Goal: Information Seeking & Learning: Check status

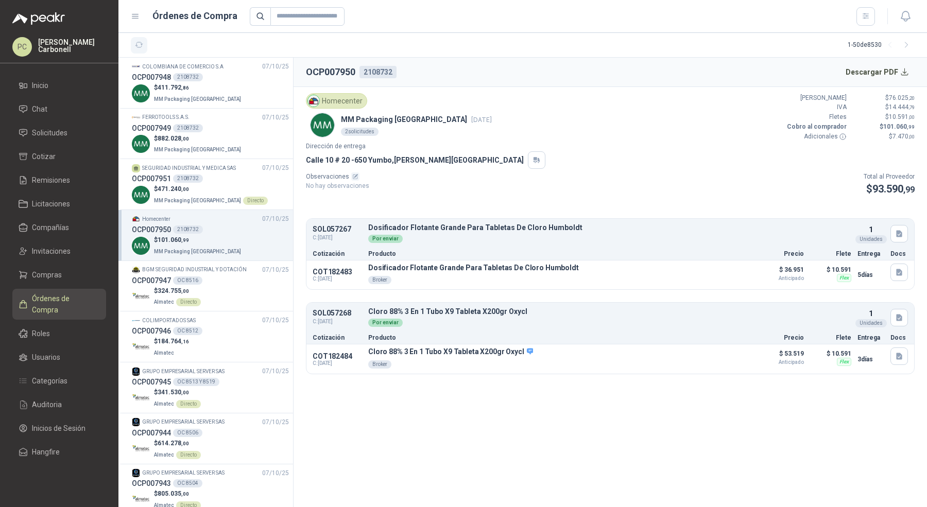
click at [139, 45] on icon "button" at bounding box center [139, 45] width 9 height 9
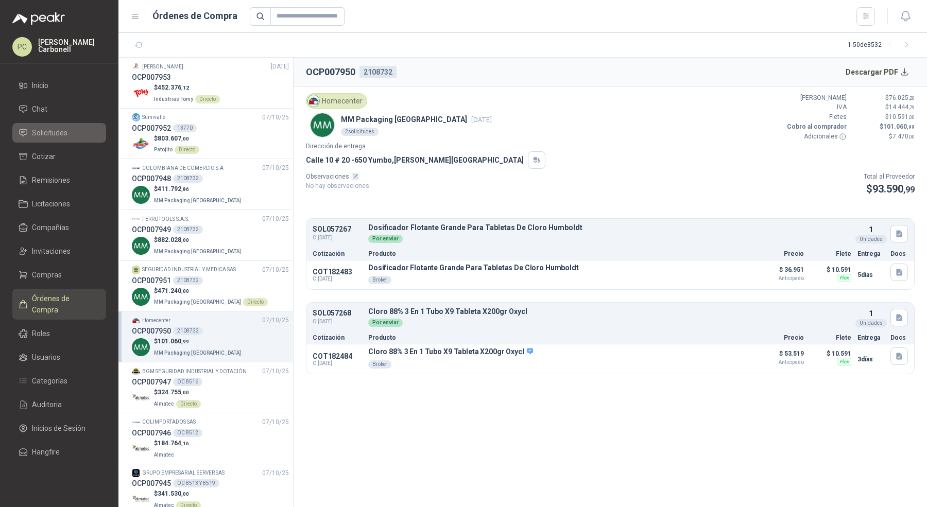
click at [57, 130] on span "Solicitudes" at bounding box center [50, 132] width 36 height 11
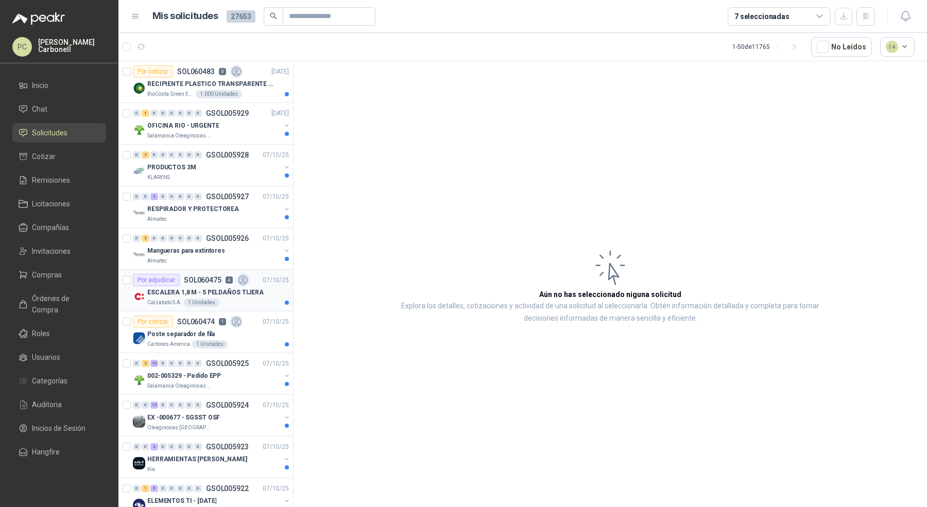
click at [259, 294] on div "ESCALERA 1,8 M - 5 PELDAÑOS TIJERA" at bounding box center [218, 292] width 142 height 12
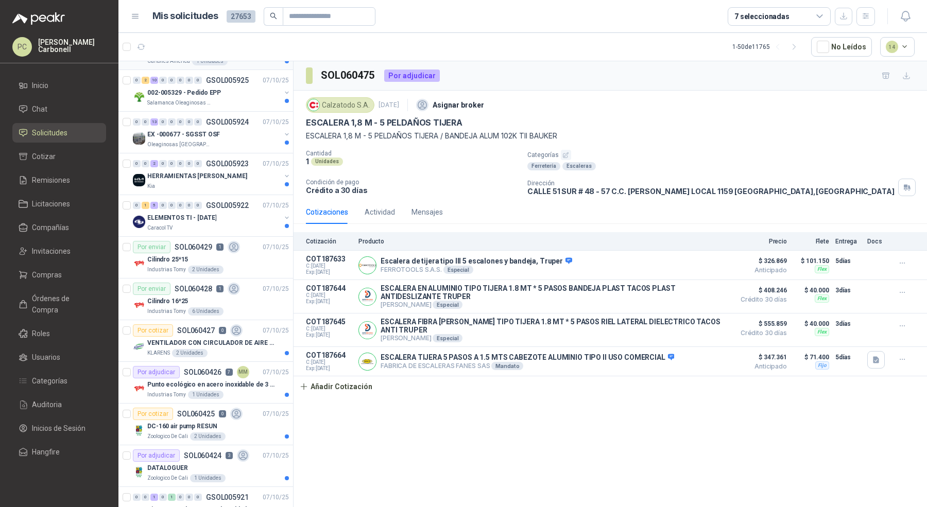
scroll to position [296, 0]
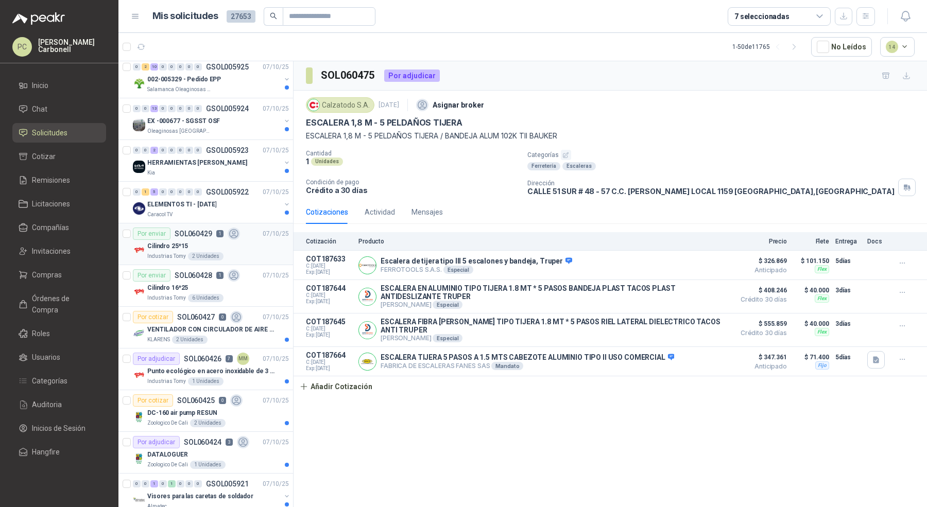
click at [241, 232] on div "Por enviar SOL060429 1 [DATE]" at bounding box center [211, 234] width 156 height 12
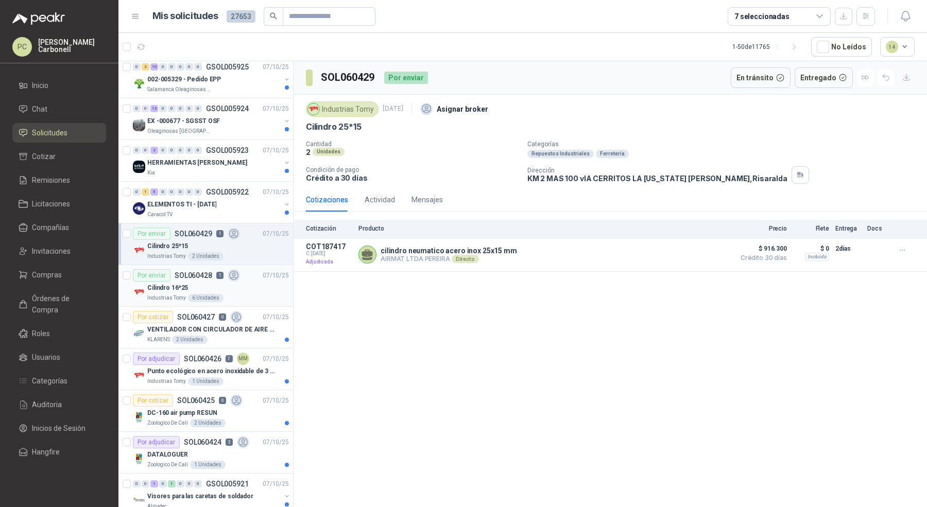
click at [246, 265] on article "Por enviar SOL060428 1 [DATE] Cilindro 16*25 Industrias Tomy 6 Unidades" at bounding box center [205, 286] width 174 height 42
click at [249, 241] on div "Cilindro 25*15" at bounding box center [218, 246] width 142 height 12
click at [250, 294] on div "Industrias Tomy 6 Unidades" at bounding box center [218, 298] width 142 height 8
click at [257, 240] on div "Cilindro 25*15" at bounding box center [218, 246] width 142 height 12
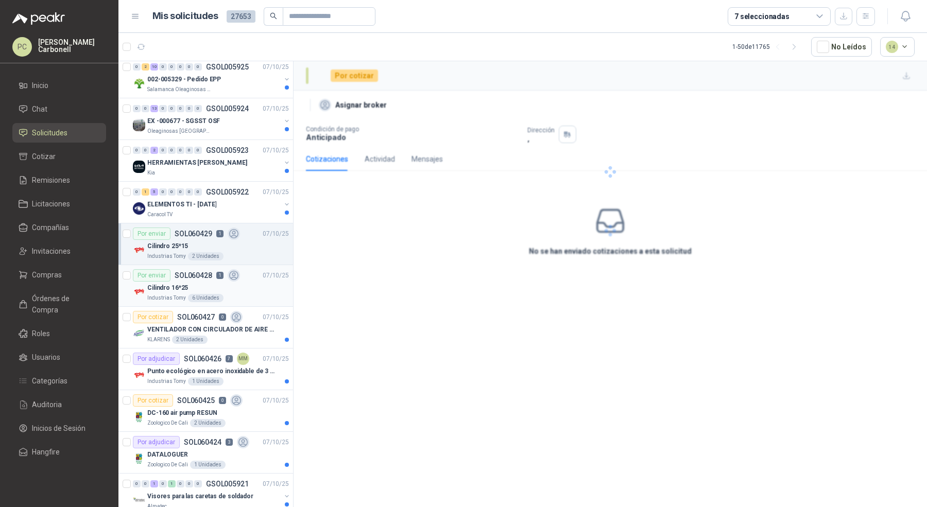
click at [255, 284] on div "Cilindro 16*25" at bounding box center [218, 288] width 142 height 12
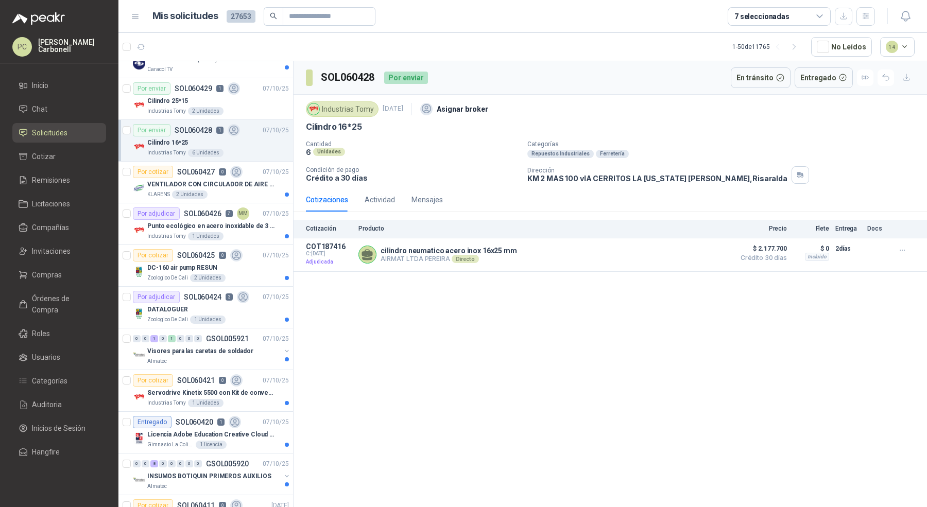
scroll to position [523, 0]
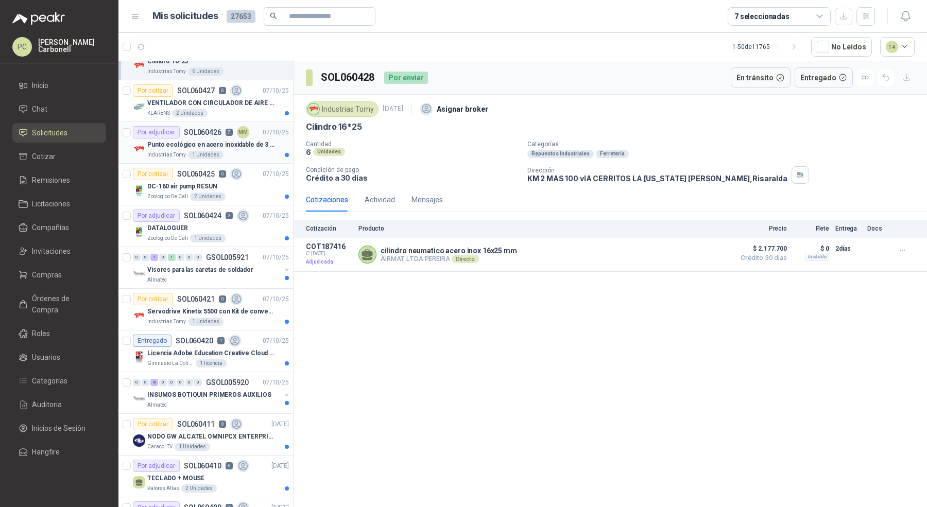
click at [258, 140] on p "Punto ecológico en acero inoxidable de 3 puestos, con capacidad para 53 Litros …" at bounding box center [211, 145] width 128 height 10
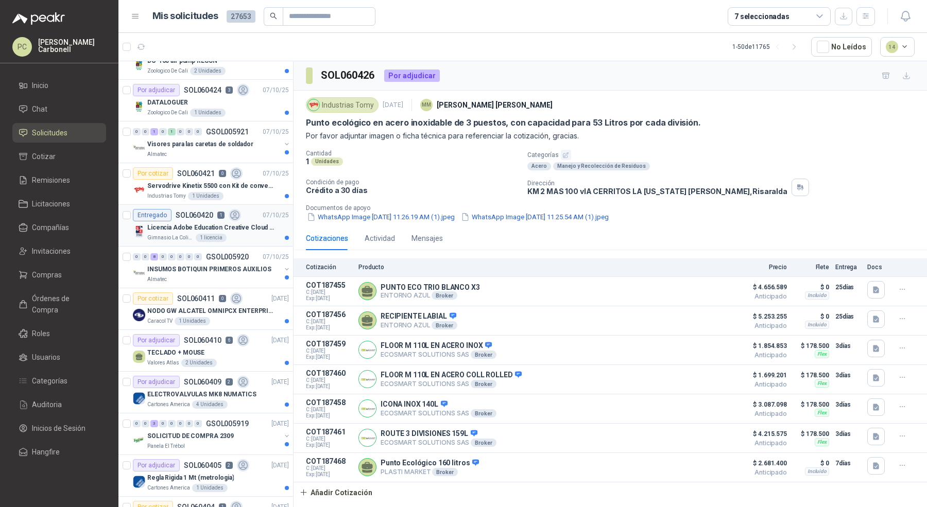
scroll to position [657, 0]
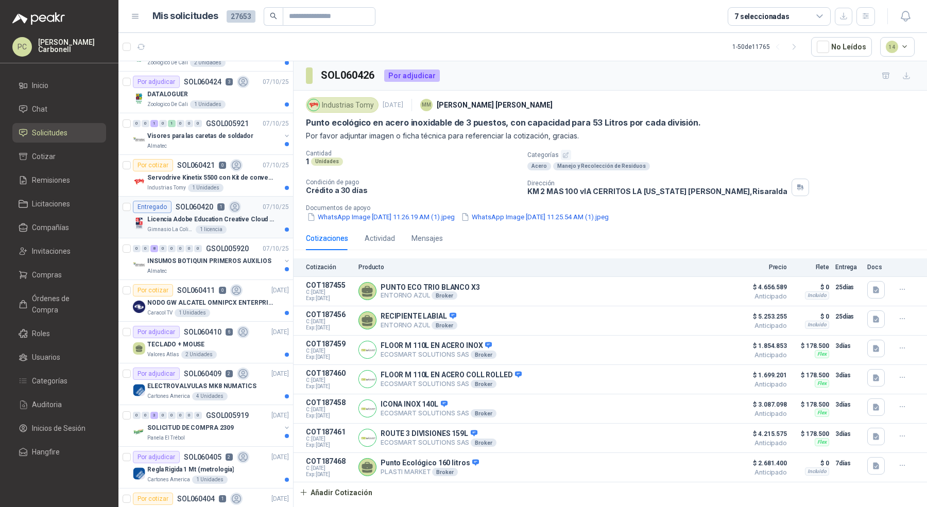
click at [253, 351] on div "Valores Atlas 2 Unidades" at bounding box center [218, 355] width 142 height 8
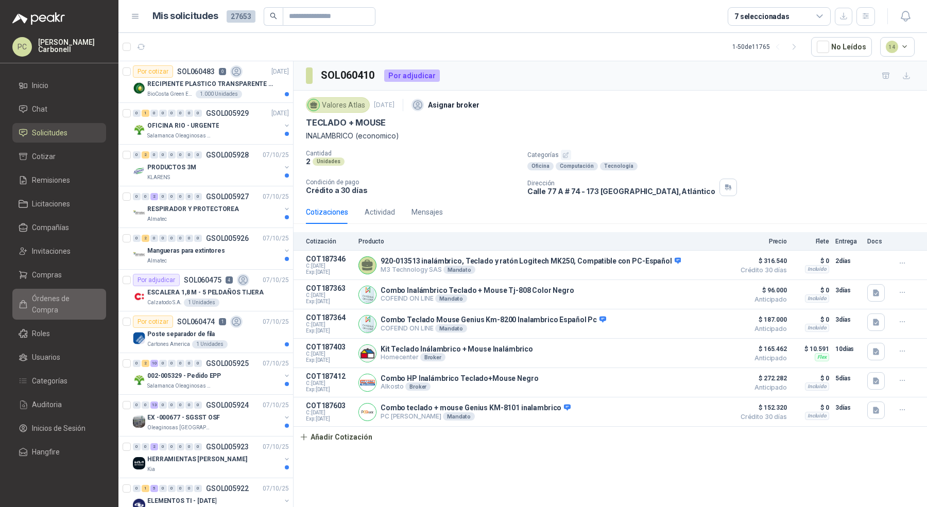
click at [53, 301] on span "Órdenes de Compra" at bounding box center [64, 304] width 64 height 23
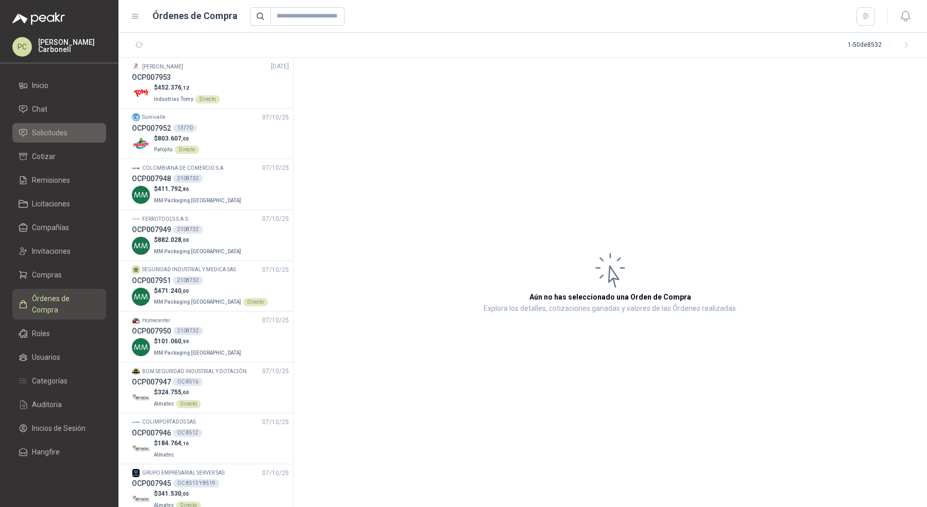
click at [76, 124] on link "Solicitudes" at bounding box center [59, 133] width 94 height 20
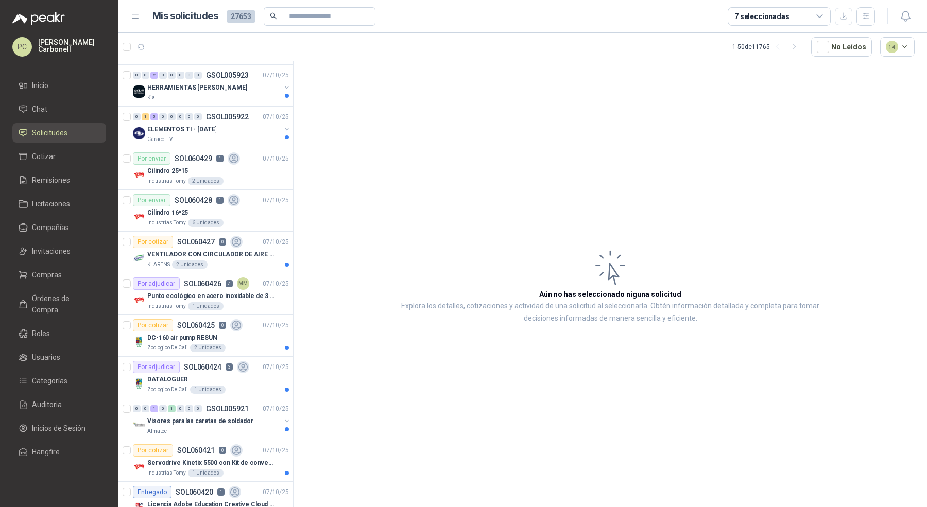
scroll to position [372, 0]
click at [233, 302] on div "Industrias Tomy 1 Unidades" at bounding box center [218, 306] width 142 height 8
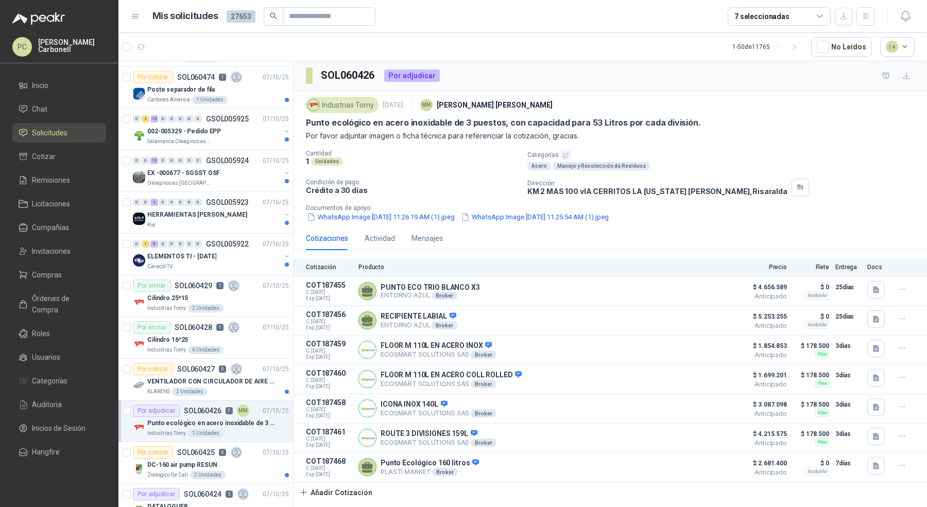
scroll to position [246, 0]
click at [229, 291] on div "Cilindro 25*15" at bounding box center [218, 297] width 142 height 12
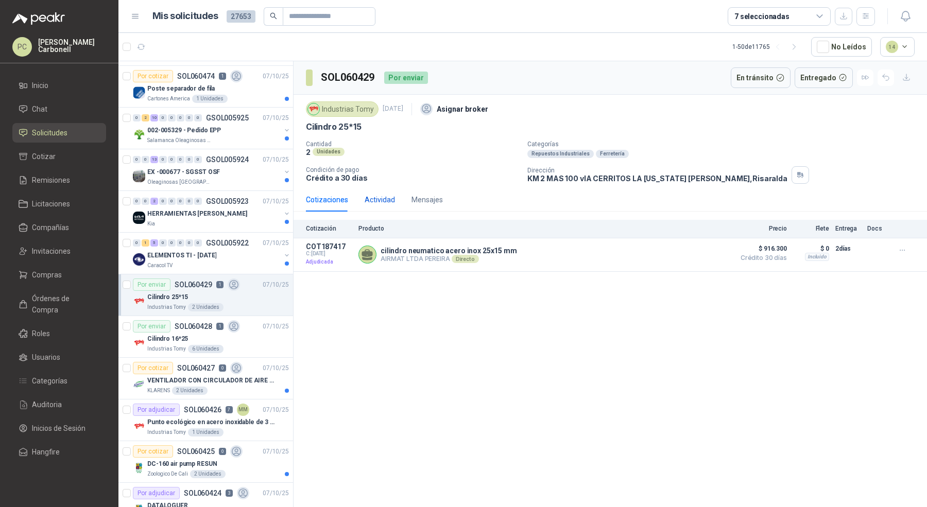
click at [377, 197] on div "Actividad" at bounding box center [379, 199] width 30 height 11
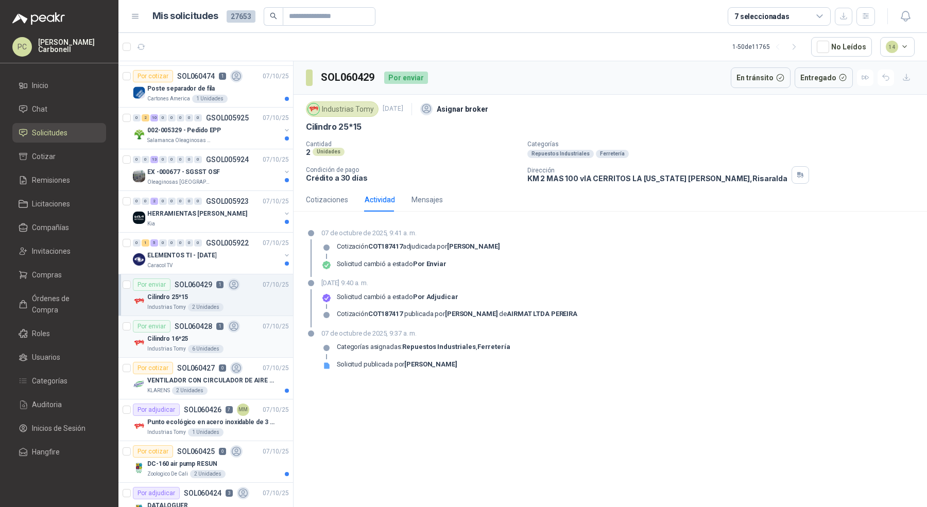
click at [234, 333] on div "Cilindro 16*25" at bounding box center [218, 339] width 142 height 12
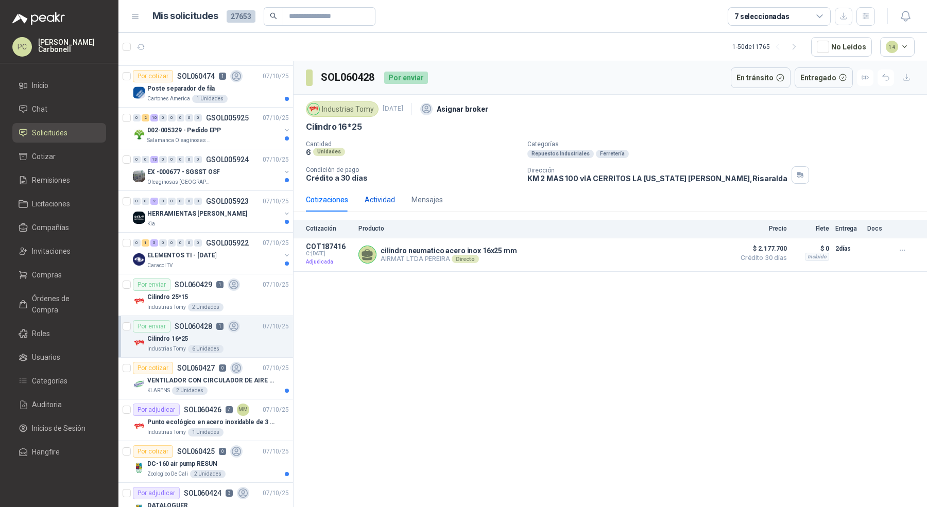
click at [378, 194] on div "Actividad" at bounding box center [379, 199] width 30 height 11
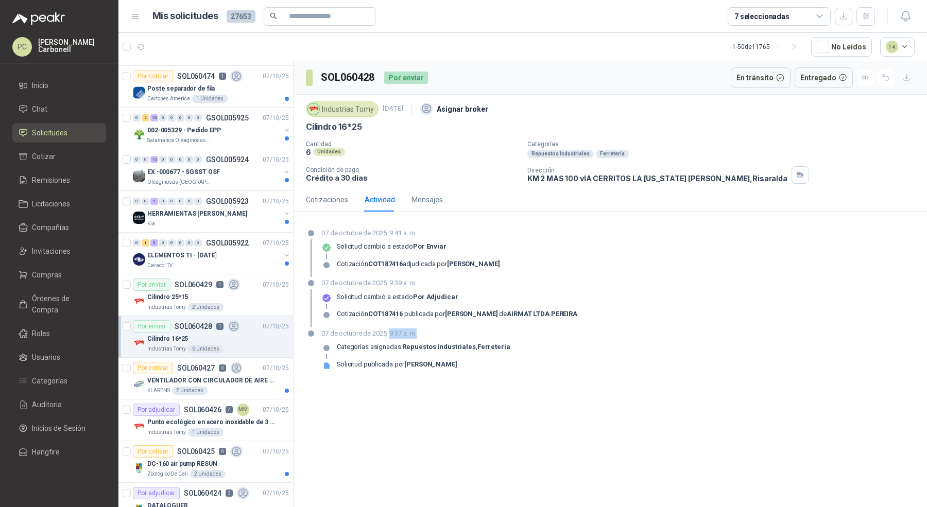
drag, startPoint x: 389, startPoint y: 334, endPoint x: 420, endPoint y: 333, distance: 30.9
click at [421, 333] on p "07 de octubre de 2025, 9:37 a. m." at bounding box center [415, 333] width 189 height 10
click at [420, 333] on p "07 de octubre de 2025, 9:37 a. m." at bounding box center [415, 333] width 189 height 10
drag, startPoint x: 322, startPoint y: 332, endPoint x: 471, endPoint y: 373, distance: 154.7
click at [471, 373] on div "[DATE] 9:37 a. m. Categorías asignadas: Repuestos Industriales , Ferretería Sol…" at bounding box center [415, 352] width 189 height 49
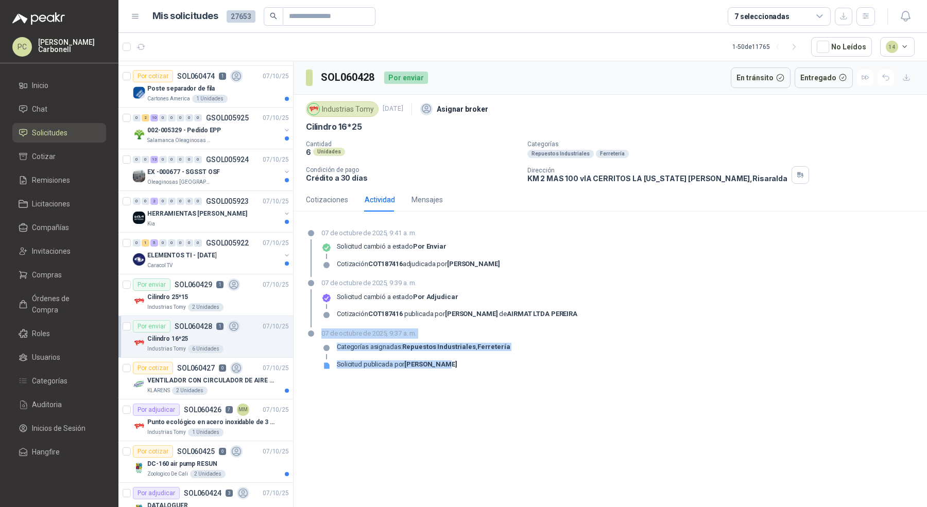
click at [471, 373] on div "Solicitud publicada por [PERSON_NAME]" at bounding box center [415, 368] width 189 height 16
drag, startPoint x: 320, startPoint y: 331, endPoint x: 448, endPoint y: 370, distance: 133.5
click at [448, 370] on div "[DATE] 9:37 a. m. Categorías asignadas: Repuestos Industriales , Ferretería Sol…" at bounding box center [610, 352] width 608 height 49
click at [448, 370] on div "Solicitud publicada por [PERSON_NAME]" at bounding box center [415, 368] width 189 height 16
